Goal: Entertainment & Leisure: Consume media (video, audio)

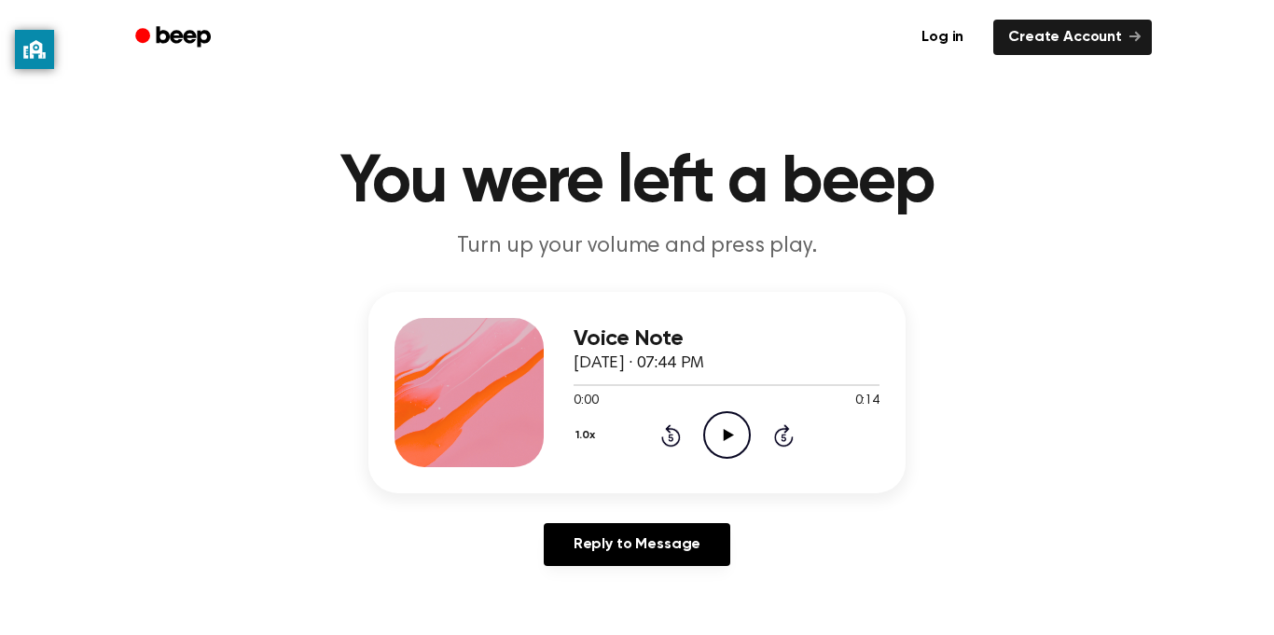
click at [748, 419] on icon "Play Audio" at bounding box center [727, 435] width 48 height 48
click at [729, 463] on div "Voice Note September 29, 2023 · 07:45 PM 0:00 0:09 Your browser does not suppor…" at bounding box center [726, 392] width 306 height 149
click at [716, 451] on icon "Play Audio" at bounding box center [727, 435] width 48 height 48
click at [725, 424] on icon "Play Audio" at bounding box center [727, 435] width 48 height 48
click at [680, 425] on icon "Rewind 5 seconds" at bounding box center [670, 435] width 21 height 24
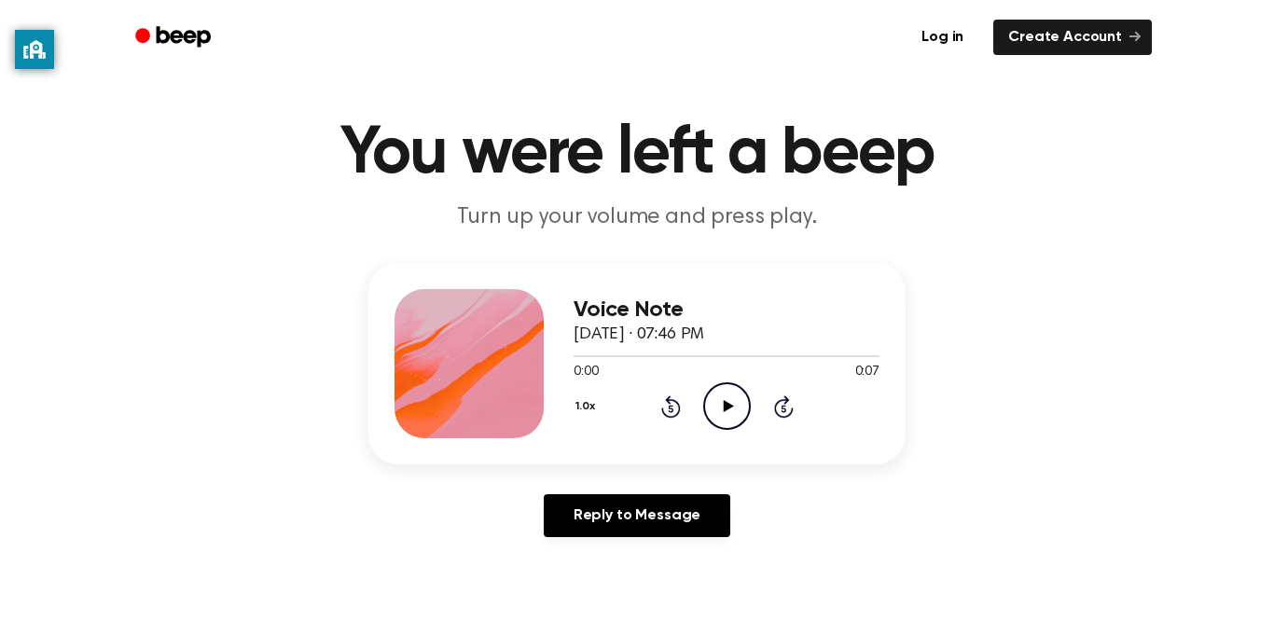
scroll to position [37, 0]
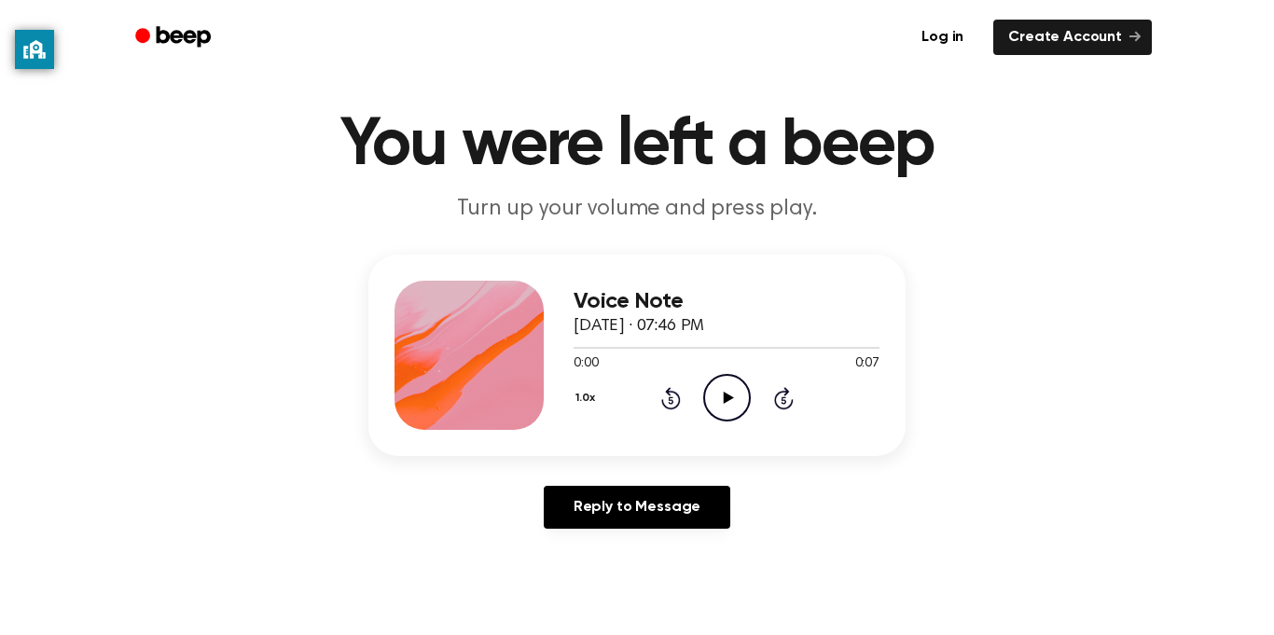
click at [717, 402] on icon "Play Audio" at bounding box center [727, 398] width 48 height 48
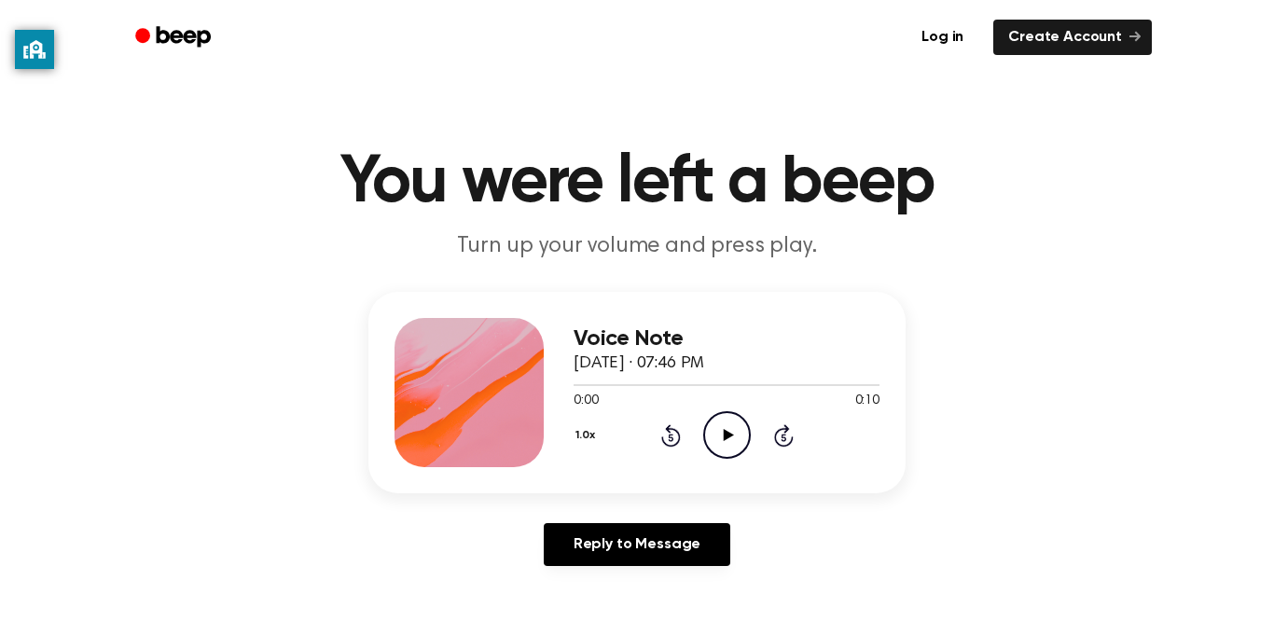
click at [729, 429] on icon "Play Audio" at bounding box center [727, 435] width 48 height 48
click at [729, 443] on icon "Play Audio" at bounding box center [727, 435] width 48 height 48
click at [738, 448] on icon "Play Audio" at bounding box center [727, 435] width 48 height 48
click at [737, 420] on icon "Play Audio" at bounding box center [727, 435] width 48 height 48
click at [712, 434] on icon "Play Audio" at bounding box center [727, 435] width 48 height 48
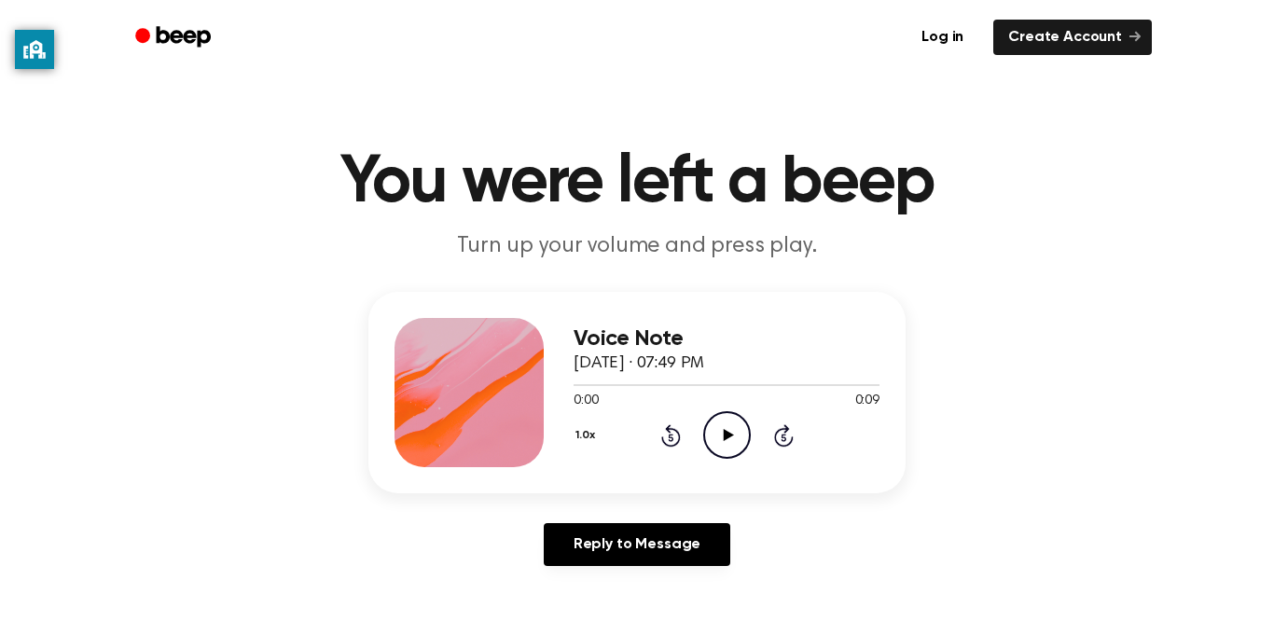
click at [723, 443] on icon "Play Audio" at bounding box center [727, 435] width 48 height 48
click at [731, 439] on icon "Play Audio" at bounding box center [727, 435] width 48 height 48
click at [695, 434] on div "1.0x Rewind 5 seconds Play Audio Skip 5 seconds" at bounding box center [726, 435] width 306 height 48
click at [722, 454] on icon "Play Audio" at bounding box center [727, 435] width 48 height 48
click at [736, 426] on icon "Play Audio" at bounding box center [727, 435] width 48 height 48
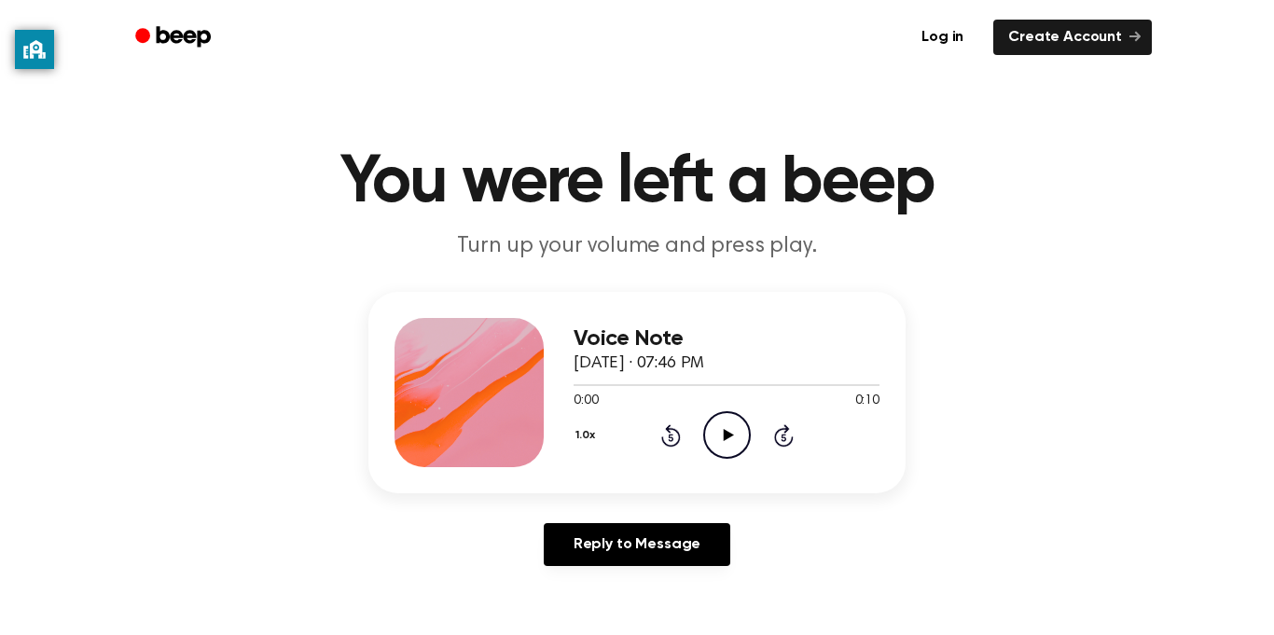
click at [731, 444] on icon "Play Audio" at bounding box center [727, 435] width 48 height 48
click at [726, 432] on icon at bounding box center [728, 435] width 10 height 12
click at [729, 421] on icon "Play Audio" at bounding box center [727, 435] width 48 height 48
click at [744, 449] on circle at bounding box center [727, 435] width 46 height 46
click at [736, 431] on icon "Play Audio" at bounding box center [727, 435] width 48 height 48
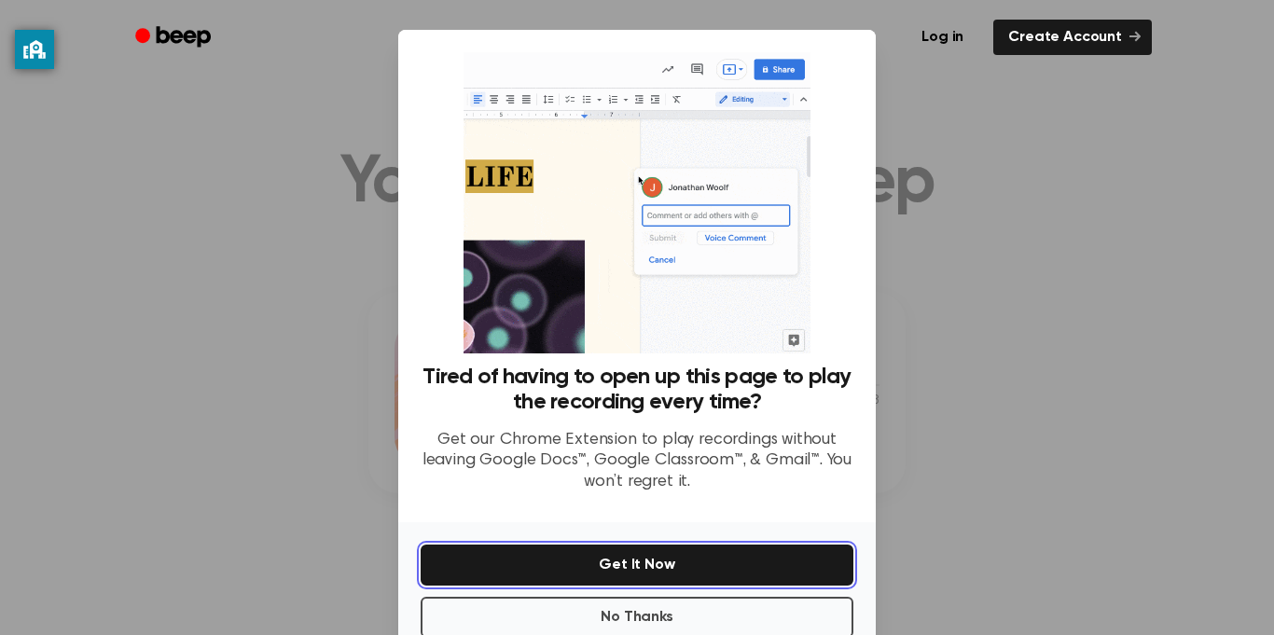
click at [693, 581] on button "Get It Now" at bounding box center [637, 565] width 433 height 41
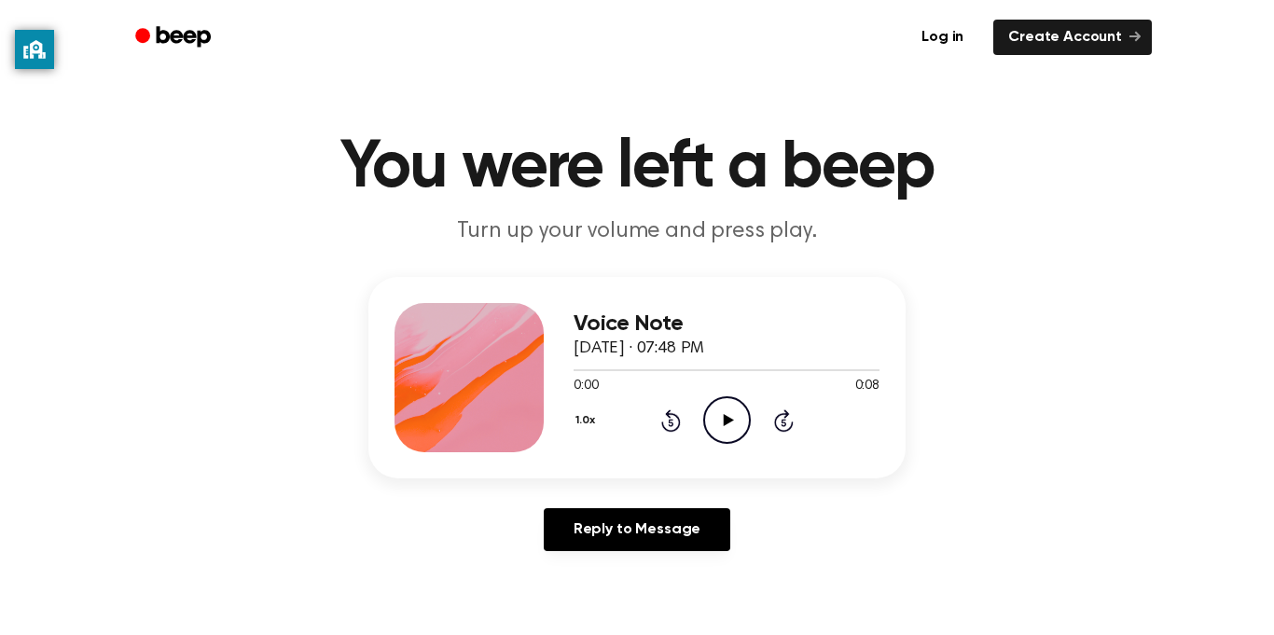
scroll to position [17, 0]
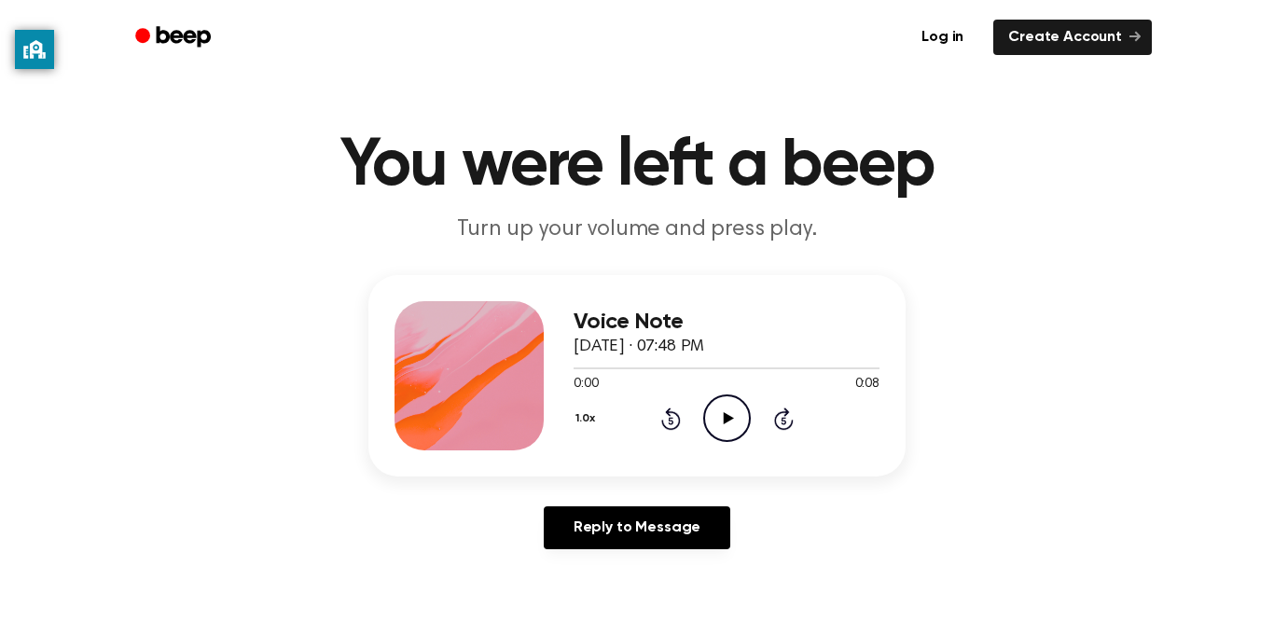
click at [730, 396] on circle at bounding box center [727, 418] width 46 height 46
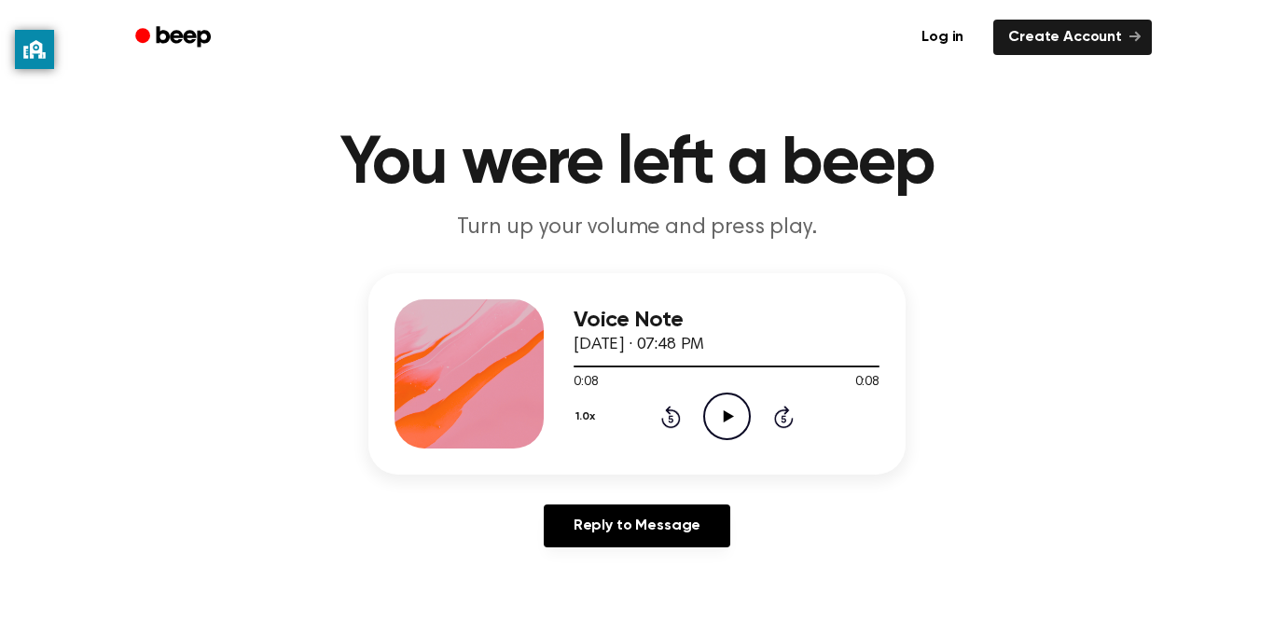
scroll to position [20, 0]
click at [732, 421] on icon "Play Audio" at bounding box center [727, 416] width 48 height 48
click at [670, 418] on icon at bounding box center [670, 417] width 5 height 7
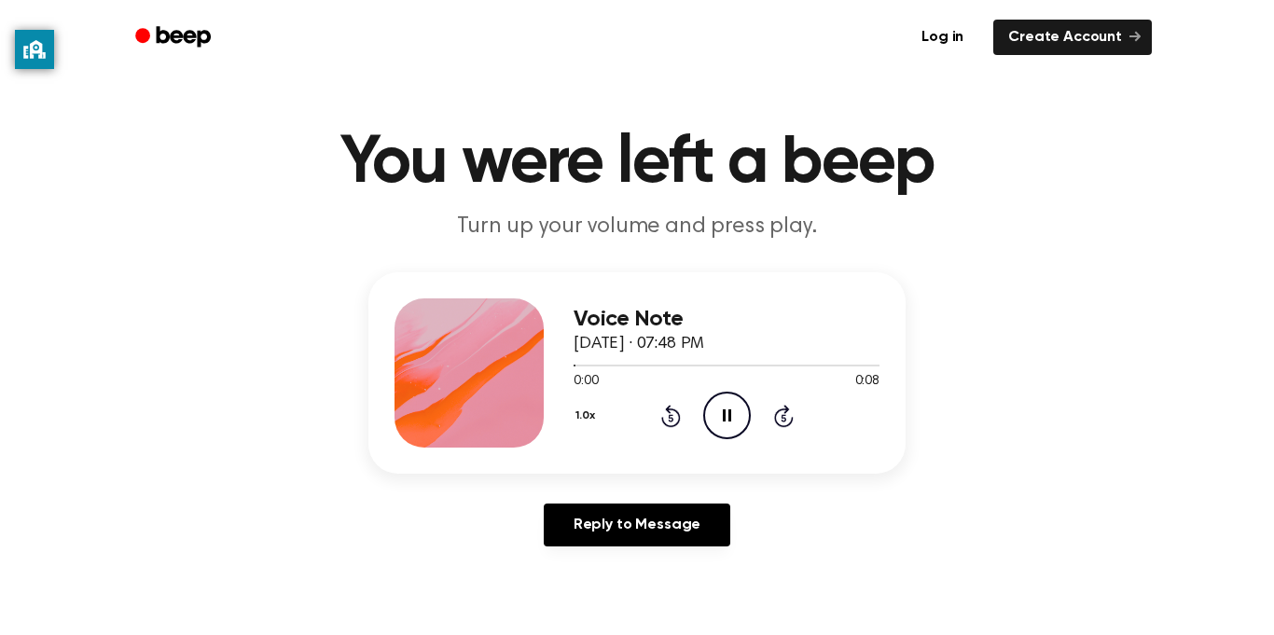
click at [729, 410] on icon at bounding box center [727, 415] width 8 height 12
click at [740, 405] on icon "Play Audio" at bounding box center [727, 416] width 48 height 48
click at [669, 409] on icon at bounding box center [671, 416] width 20 height 22
click at [669, 417] on icon "Rewind 5 seconds" at bounding box center [670, 416] width 21 height 24
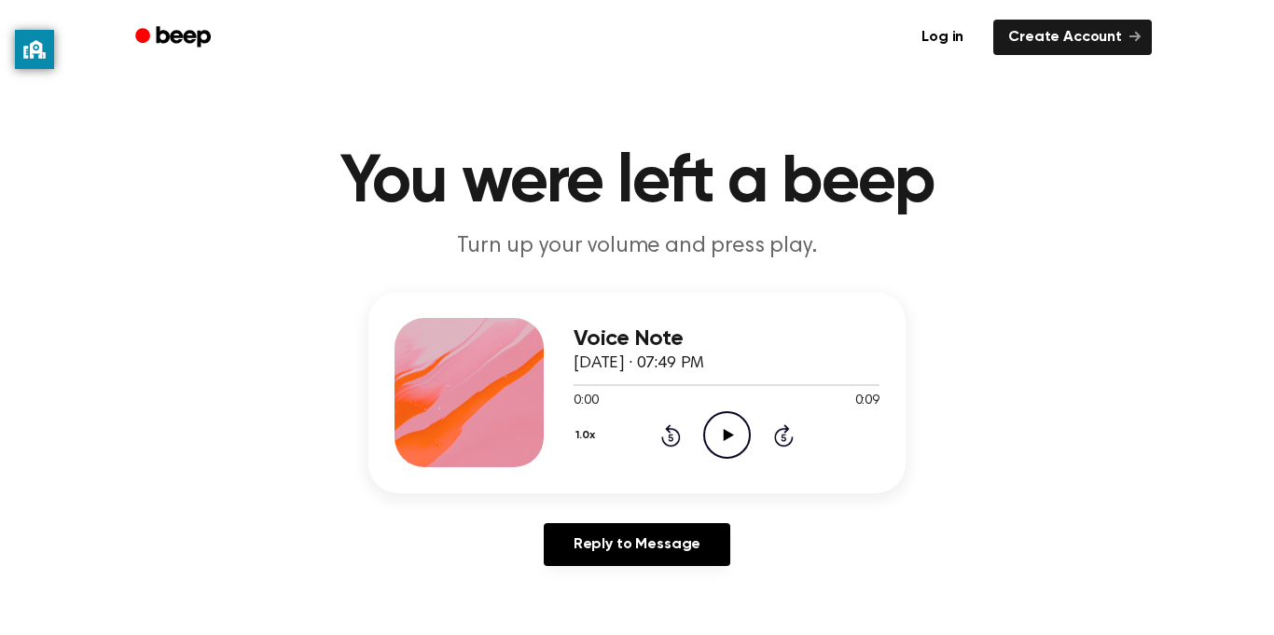
click at [738, 447] on icon "Play Audio" at bounding box center [727, 435] width 48 height 48
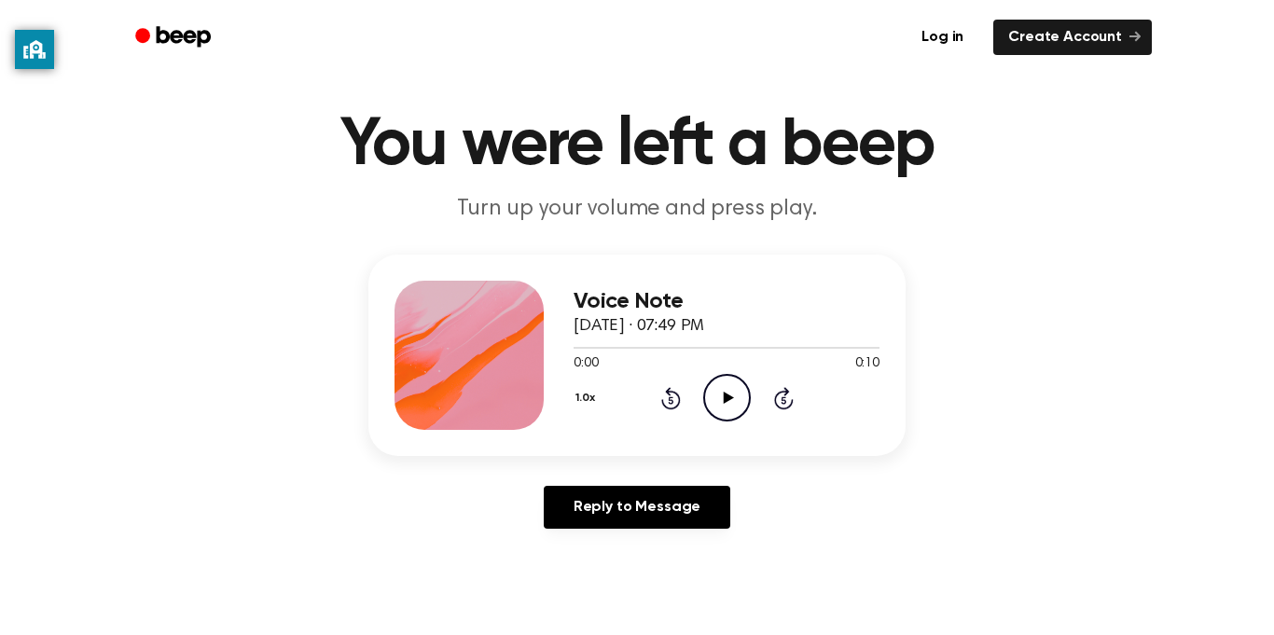
scroll to position [38, 0]
click at [733, 406] on icon "Play Audio" at bounding box center [727, 397] width 48 height 48
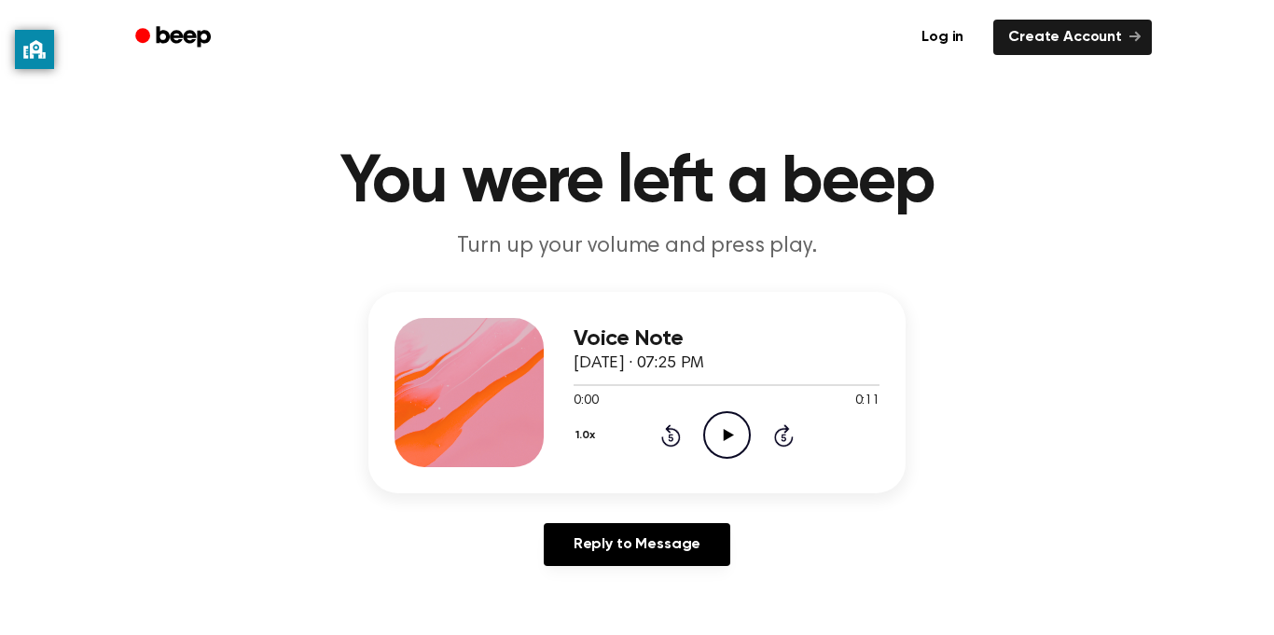
click at [740, 436] on icon "Play Audio" at bounding box center [727, 435] width 48 height 48
click at [733, 441] on icon "Play Audio" at bounding box center [727, 435] width 48 height 48
click at [744, 464] on div "Voice Note [DATE] · 07:25 PM 0:11 0:11 Your browser does not support the [objec…" at bounding box center [726, 392] width 306 height 149
click at [733, 448] on icon "Play Audio" at bounding box center [727, 435] width 48 height 48
click at [747, 419] on icon "Play Audio" at bounding box center [727, 435] width 48 height 48
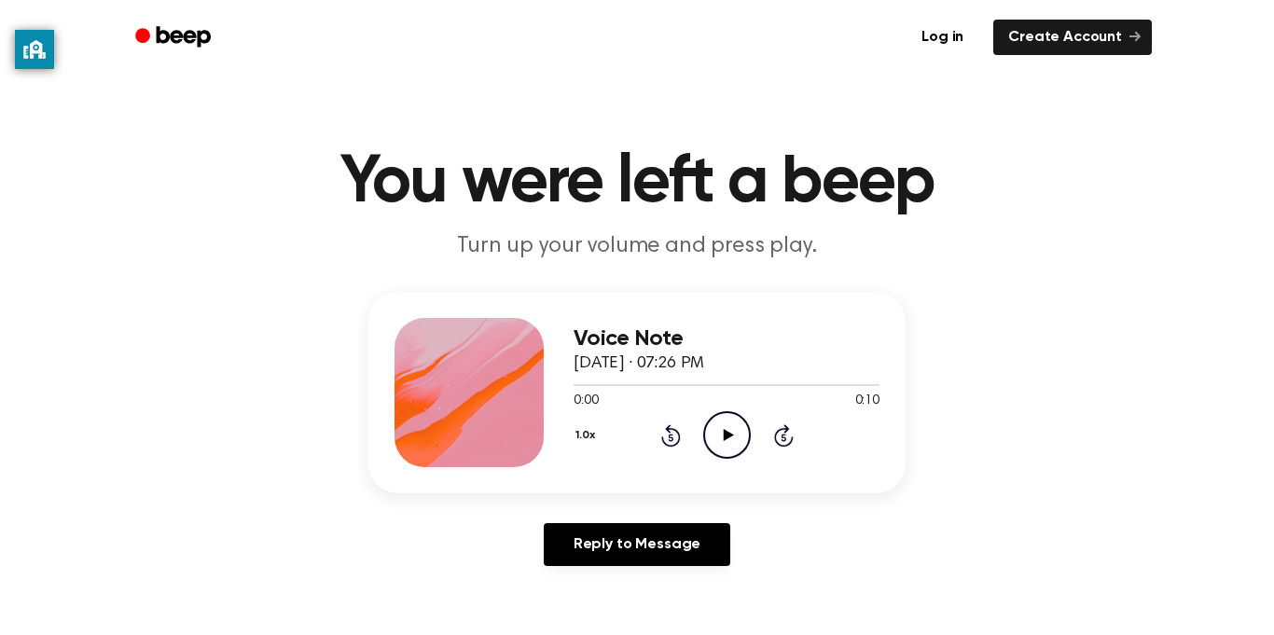
click at [735, 421] on icon "Play Audio" at bounding box center [727, 435] width 48 height 48
click at [724, 440] on icon at bounding box center [728, 435] width 10 height 12
click at [734, 450] on icon "Play Audio" at bounding box center [727, 435] width 48 height 48
click at [726, 444] on icon "Play Audio" at bounding box center [727, 435] width 48 height 48
click at [731, 458] on circle at bounding box center [727, 435] width 46 height 46
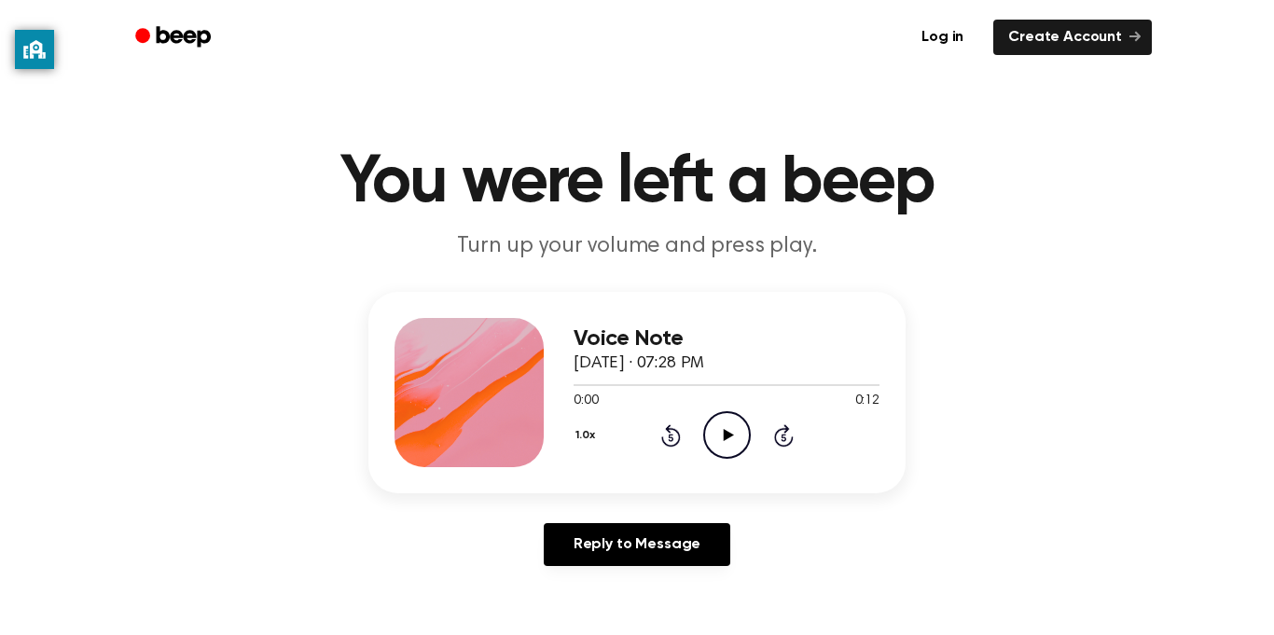
click at [747, 452] on icon "Play Audio" at bounding box center [727, 435] width 48 height 48
click at [742, 449] on icon "Play Audio" at bounding box center [727, 435] width 48 height 48
click at [732, 433] on icon "Play Audio" at bounding box center [727, 435] width 48 height 48
click at [720, 430] on icon "Play Audio" at bounding box center [727, 435] width 48 height 48
click at [727, 431] on icon "Play Audio" at bounding box center [727, 435] width 48 height 48
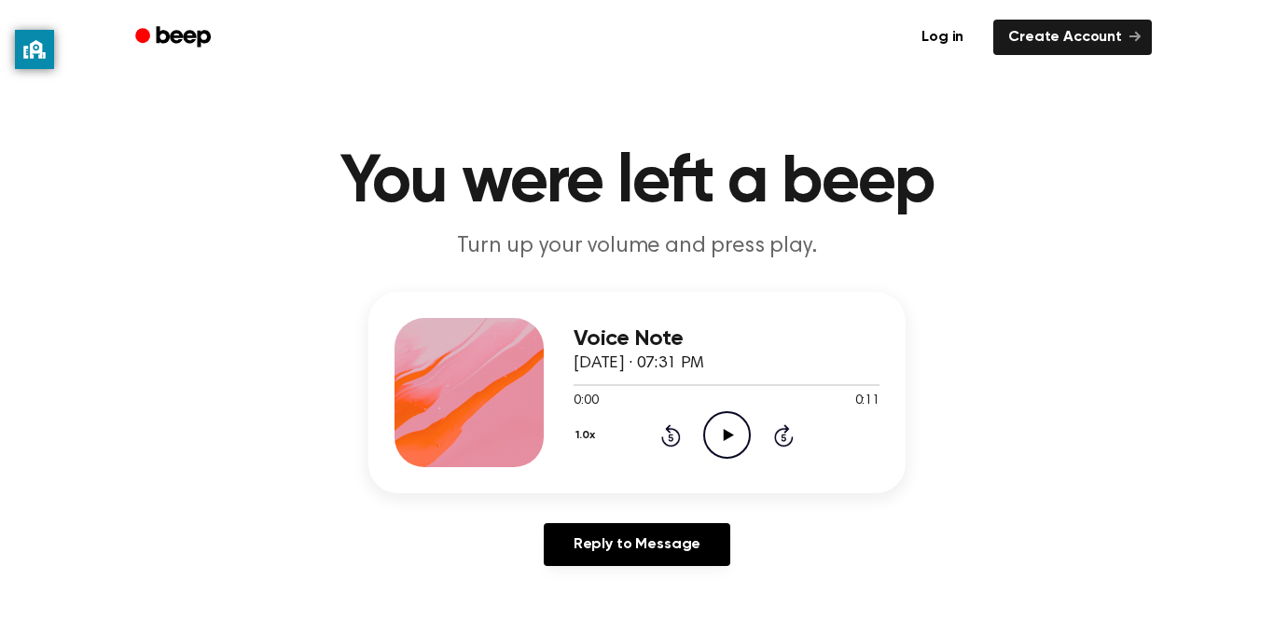
click at [726, 435] on icon at bounding box center [728, 435] width 10 height 12
click at [735, 437] on icon "Play Audio" at bounding box center [727, 435] width 48 height 48
click at [752, 448] on div "1.0x Rewind 5 seconds Play Audio Skip 5 seconds" at bounding box center [726, 435] width 306 height 48
click at [747, 444] on circle at bounding box center [727, 435] width 46 height 46
click at [670, 437] on icon at bounding box center [670, 437] width 5 height 7
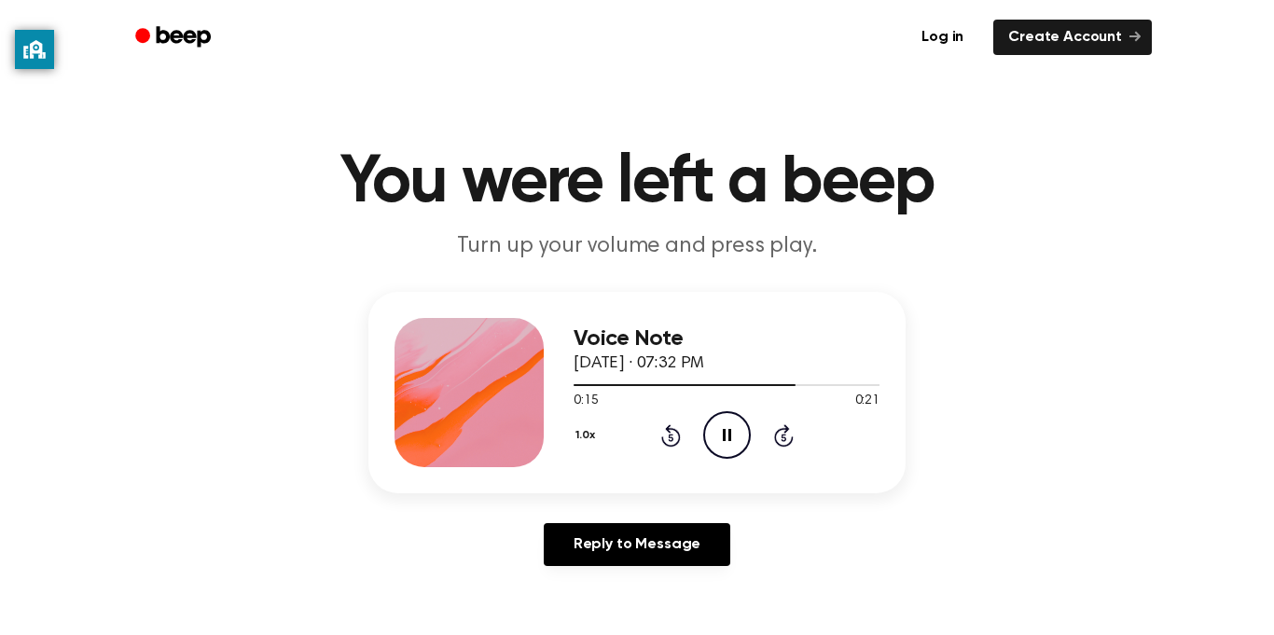
click at [669, 445] on icon at bounding box center [671, 435] width 20 height 22
click at [669, 443] on icon "Rewind 5 seconds" at bounding box center [670, 435] width 21 height 24
click at [670, 437] on icon at bounding box center [670, 437] width 5 height 7
click at [667, 438] on icon "Rewind 5 seconds" at bounding box center [670, 435] width 21 height 24
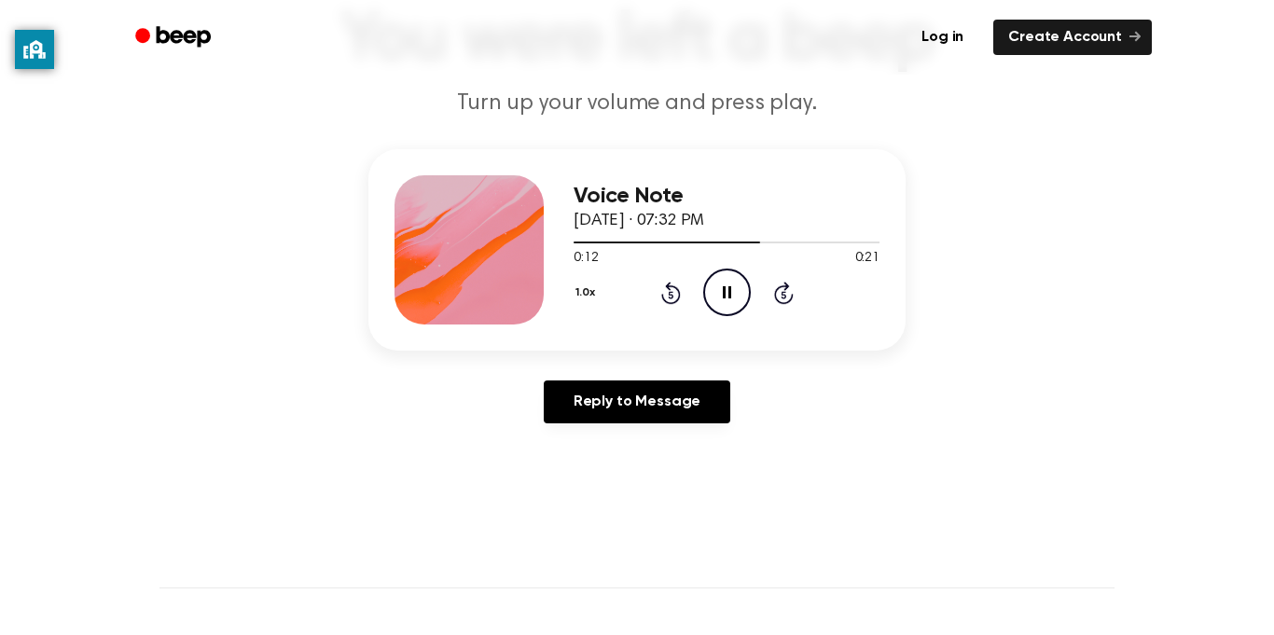
scroll to position [170, 0]
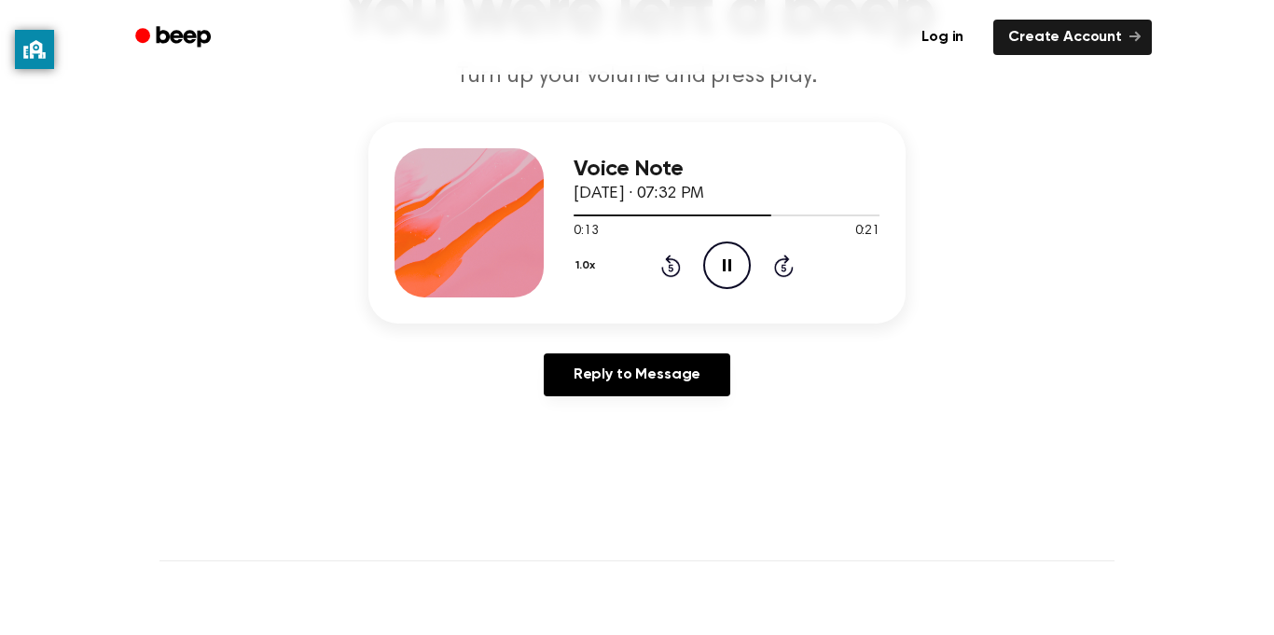
click at [672, 269] on icon at bounding box center [670, 267] width 5 height 7
click at [675, 255] on icon "Rewind 5 seconds" at bounding box center [670, 266] width 21 height 24
click at [670, 268] on icon at bounding box center [670, 267] width 5 height 7
